Goal: Find specific page/section: Find specific page/section

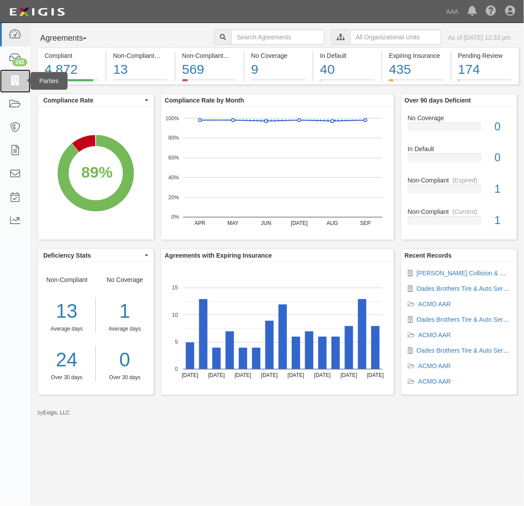
click at [14, 79] on icon at bounding box center [15, 81] width 12 height 10
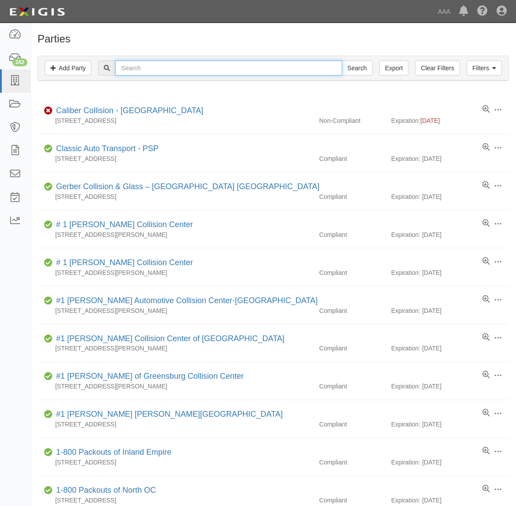
drag, startPoint x: 169, startPoint y: 71, endPoint x: 162, endPoint y: 76, distance: 8.9
click at [167, 72] on input "text" at bounding box center [228, 68] width 227 height 15
type input "Caliber"
click at [342, 61] on input "Search" at bounding box center [357, 68] width 31 height 15
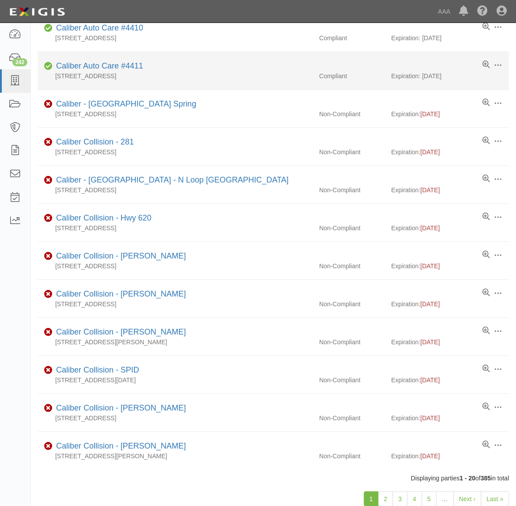
scroll to position [432, 0]
